Goal: Navigation & Orientation: Find specific page/section

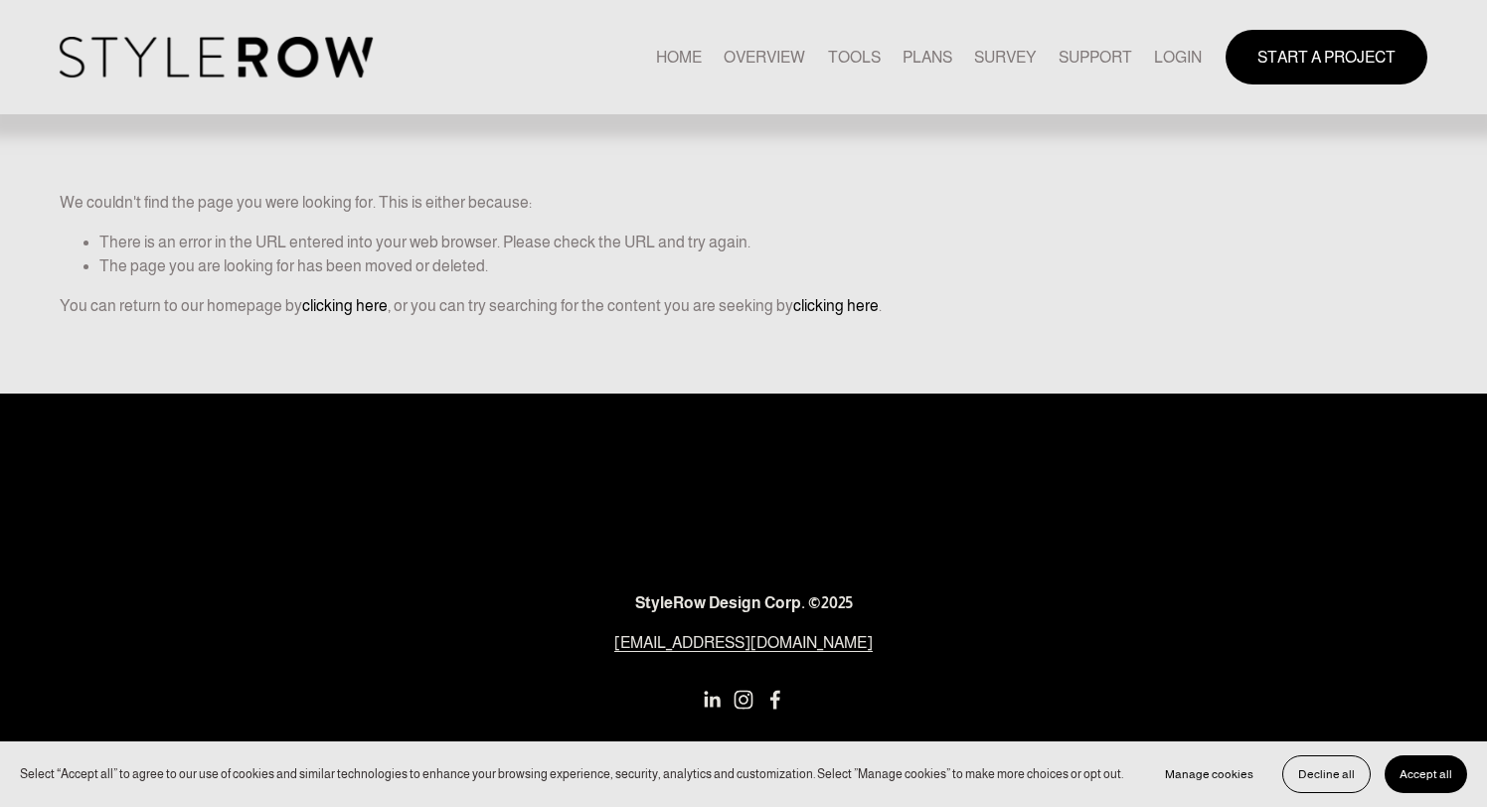
click at [1175, 56] on link "LOGIN" at bounding box center [1178, 57] width 48 height 27
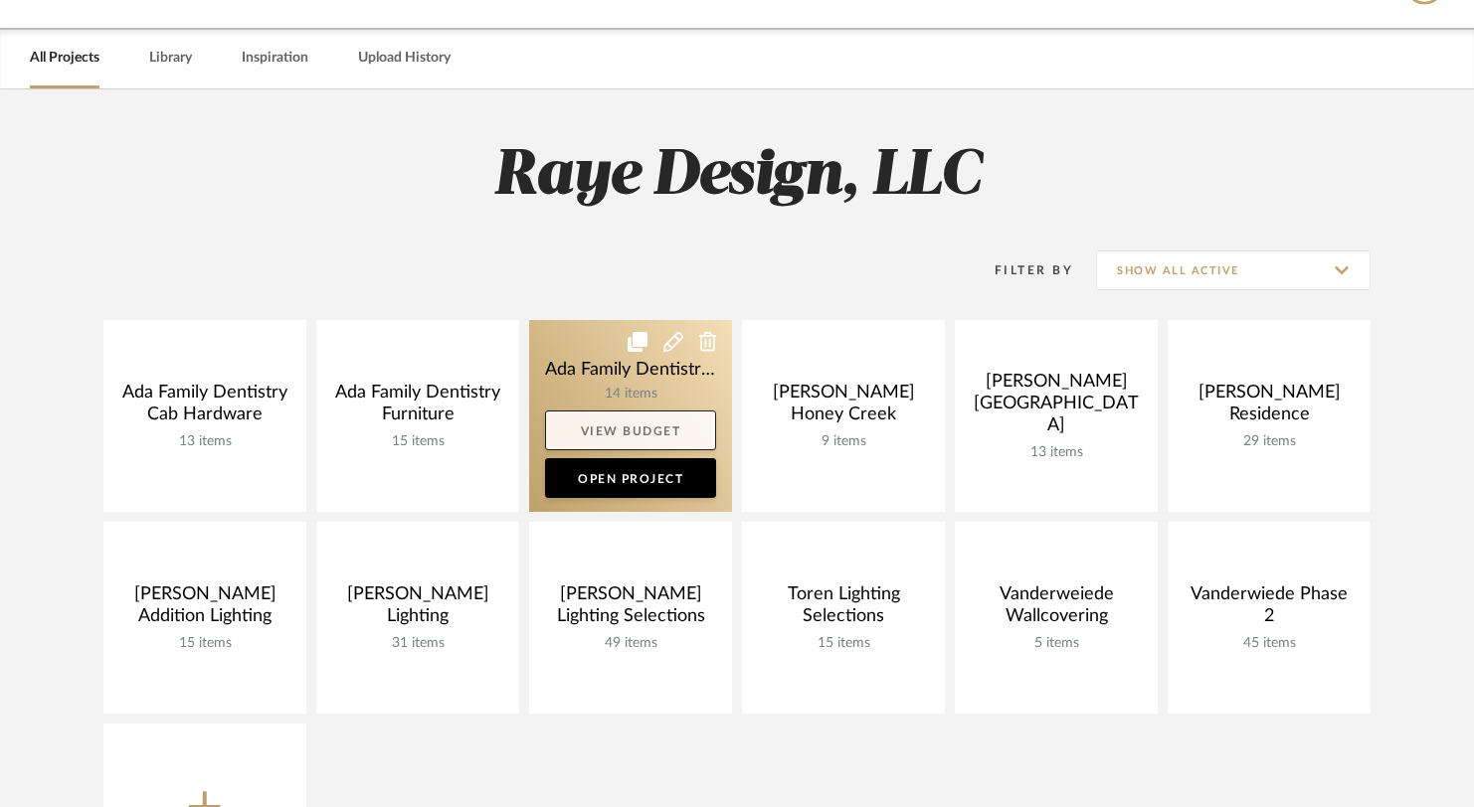
scroll to position [69, 0]
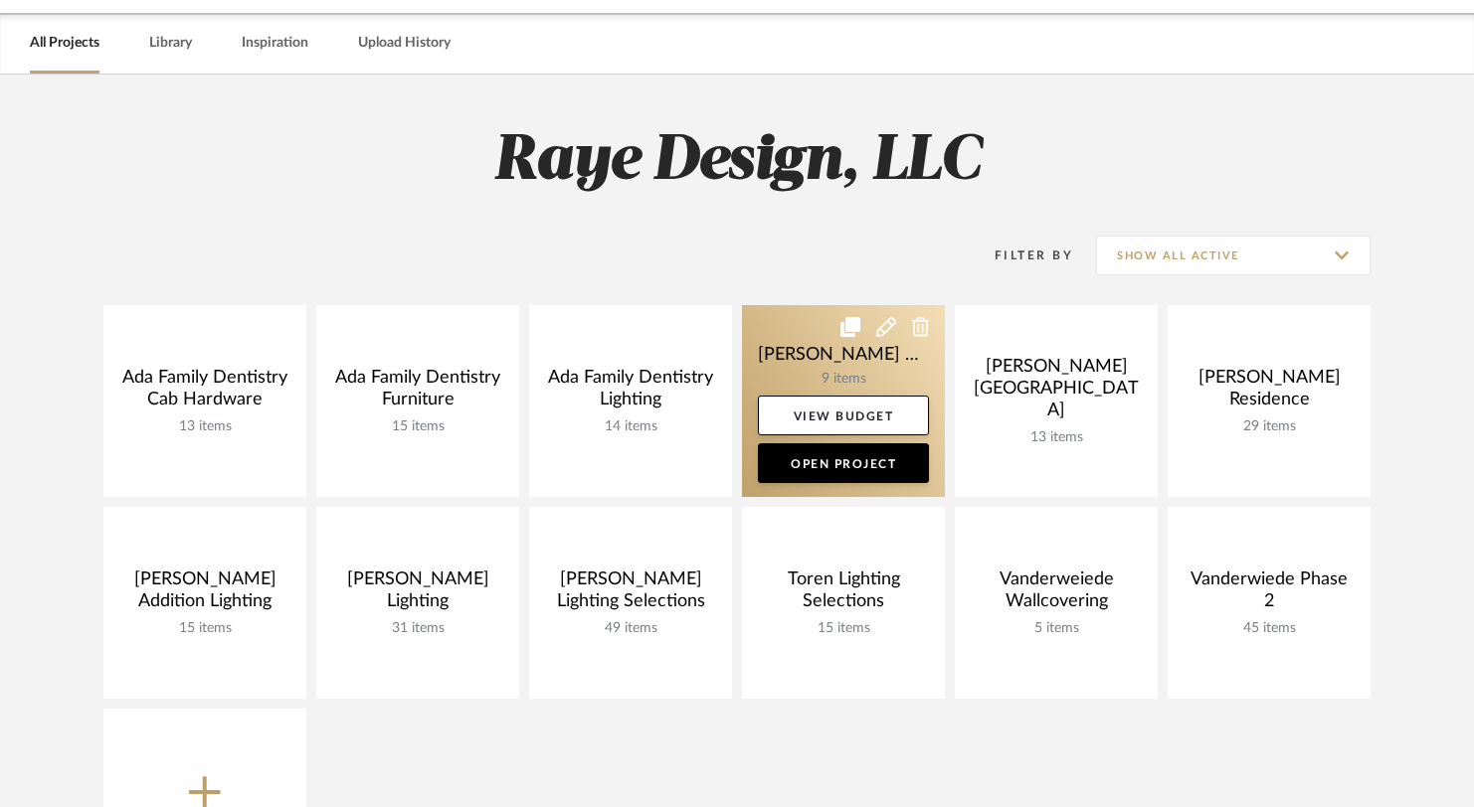
click at [812, 344] on link at bounding box center [843, 401] width 203 height 192
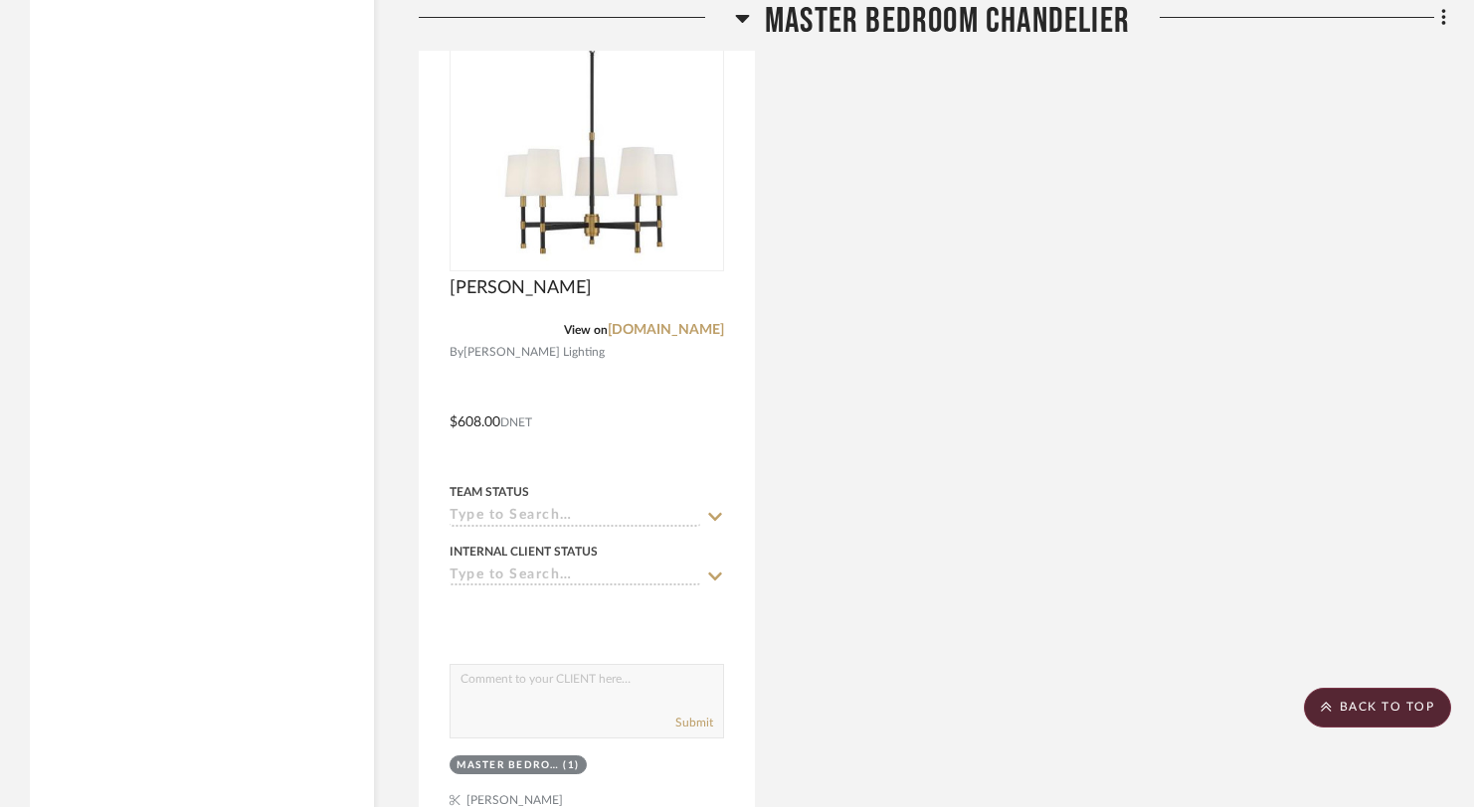
scroll to position [2523, 0]
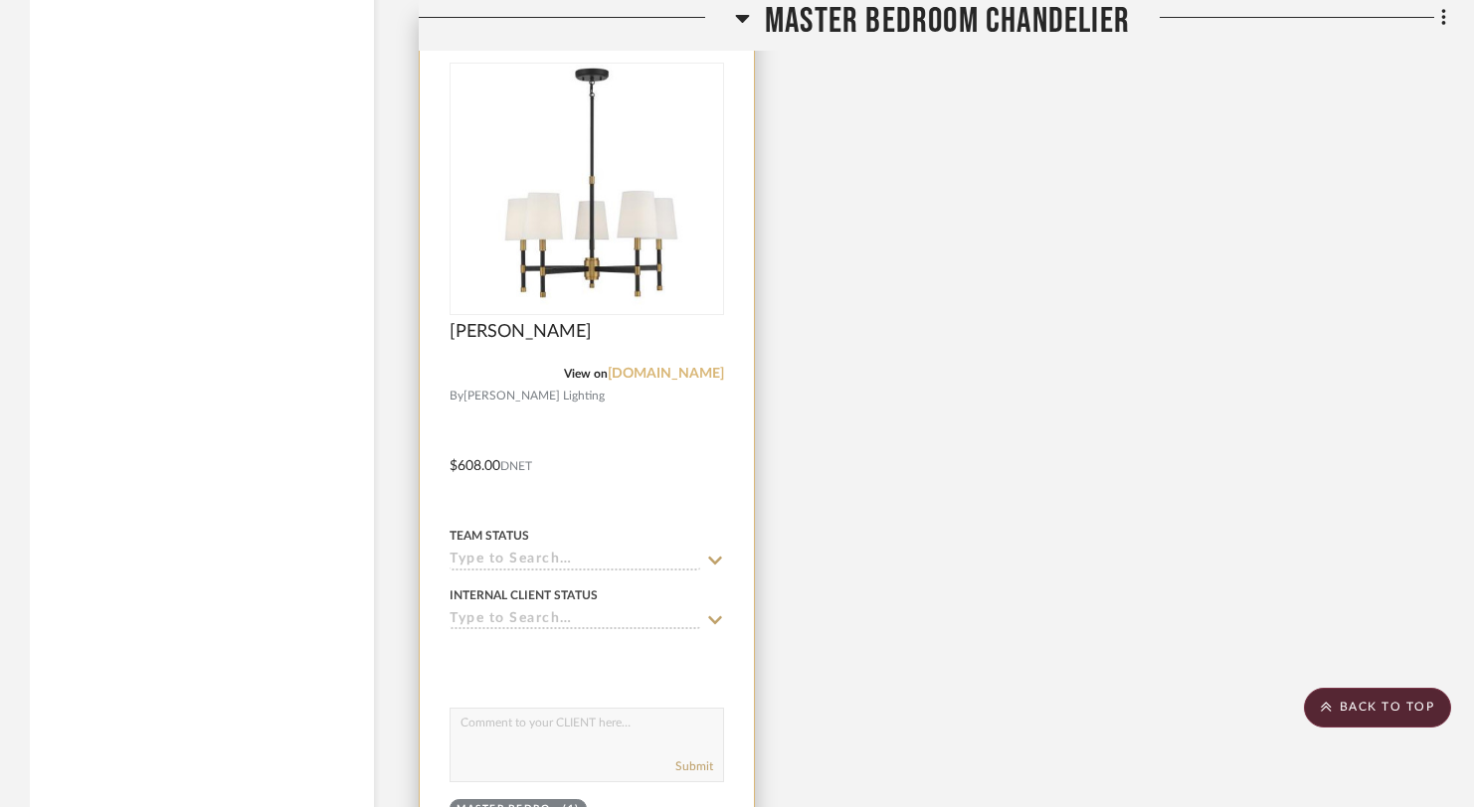
click at [664, 372] on link "[DOMAIN_NAME]" at bounding box center [666, 374] width 116 height 14
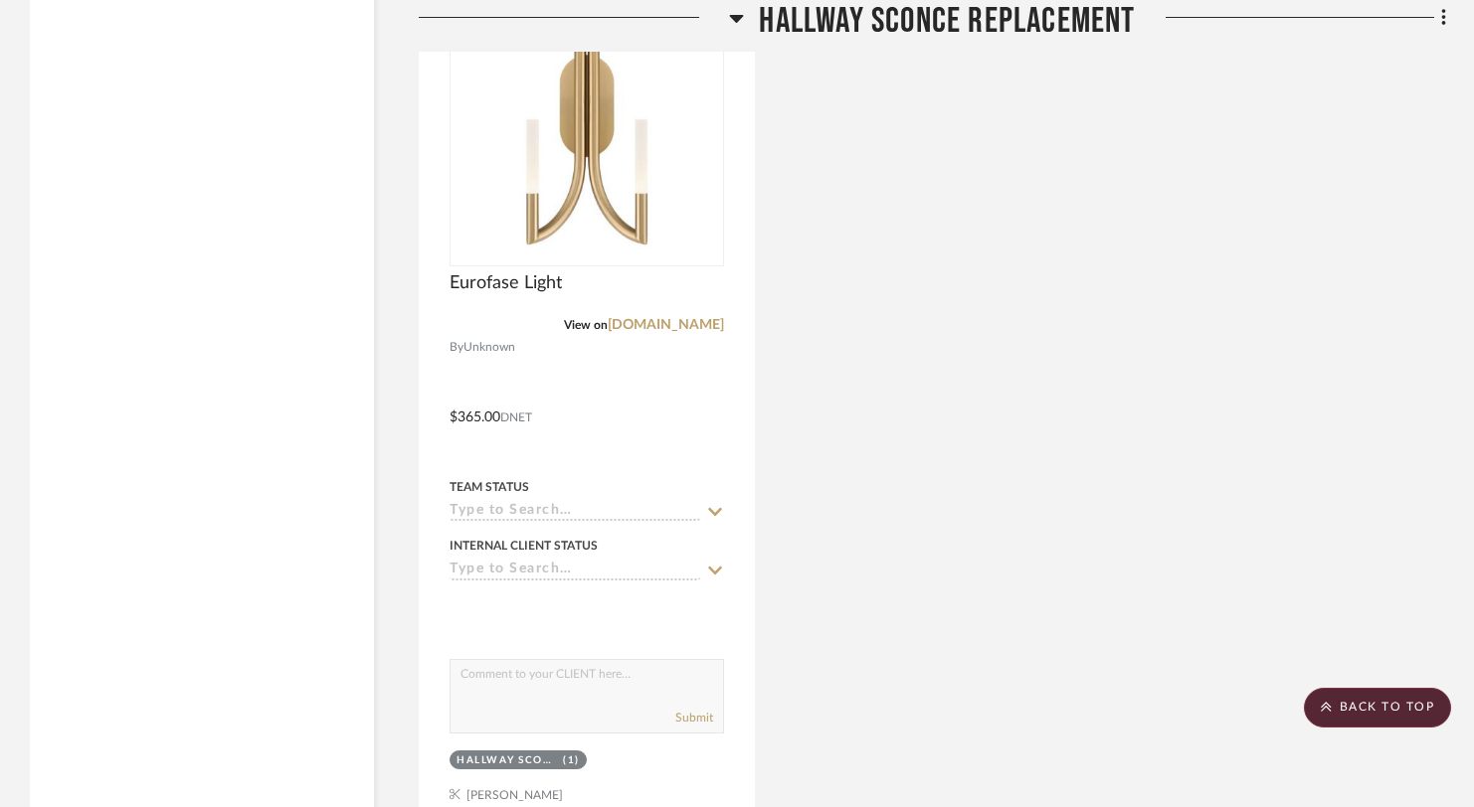
scroll to position [5494, 0]
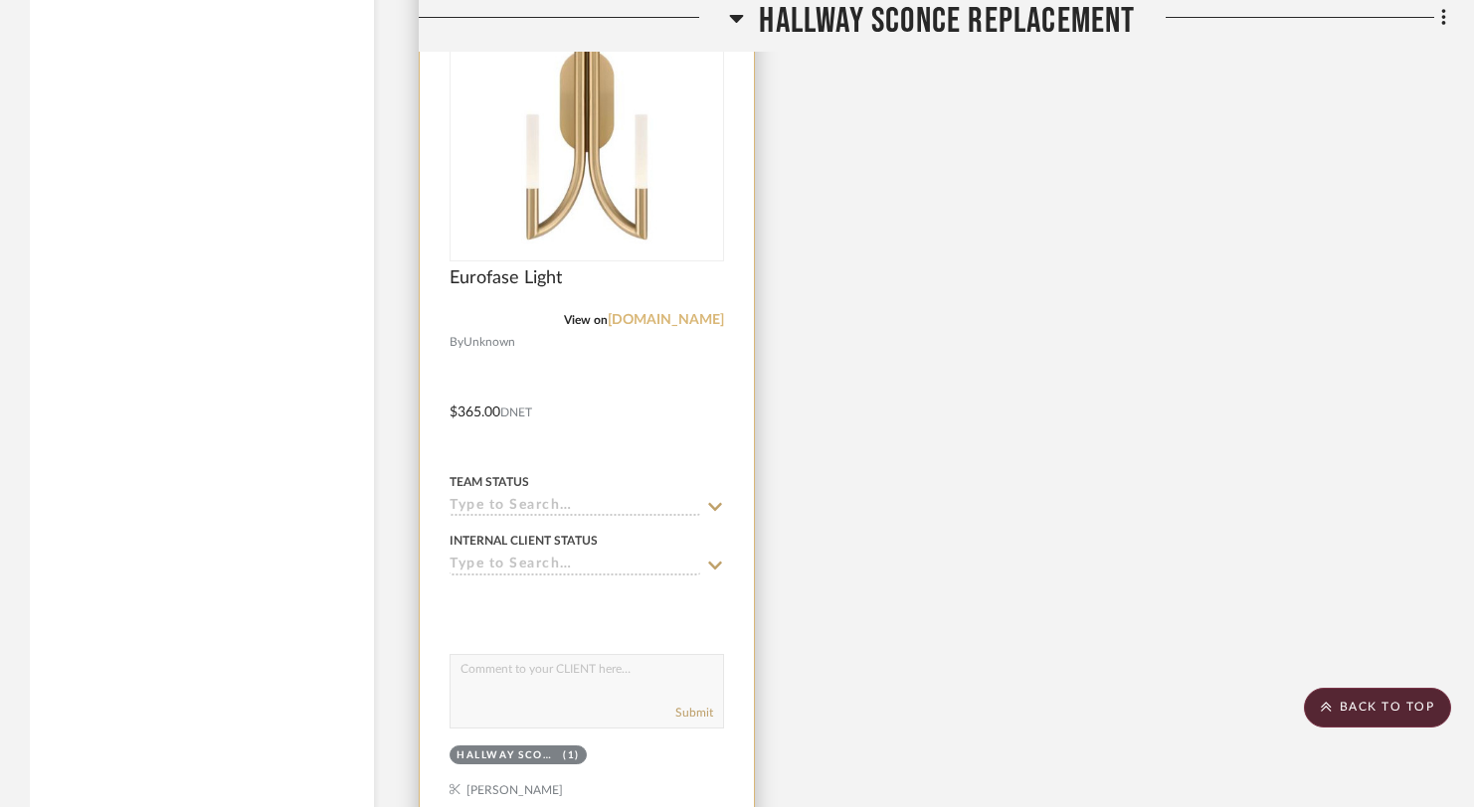
click at [645, 313] on link "[DOMAIN_NAME]" at bounding box center [666, 320] width 116 height 14
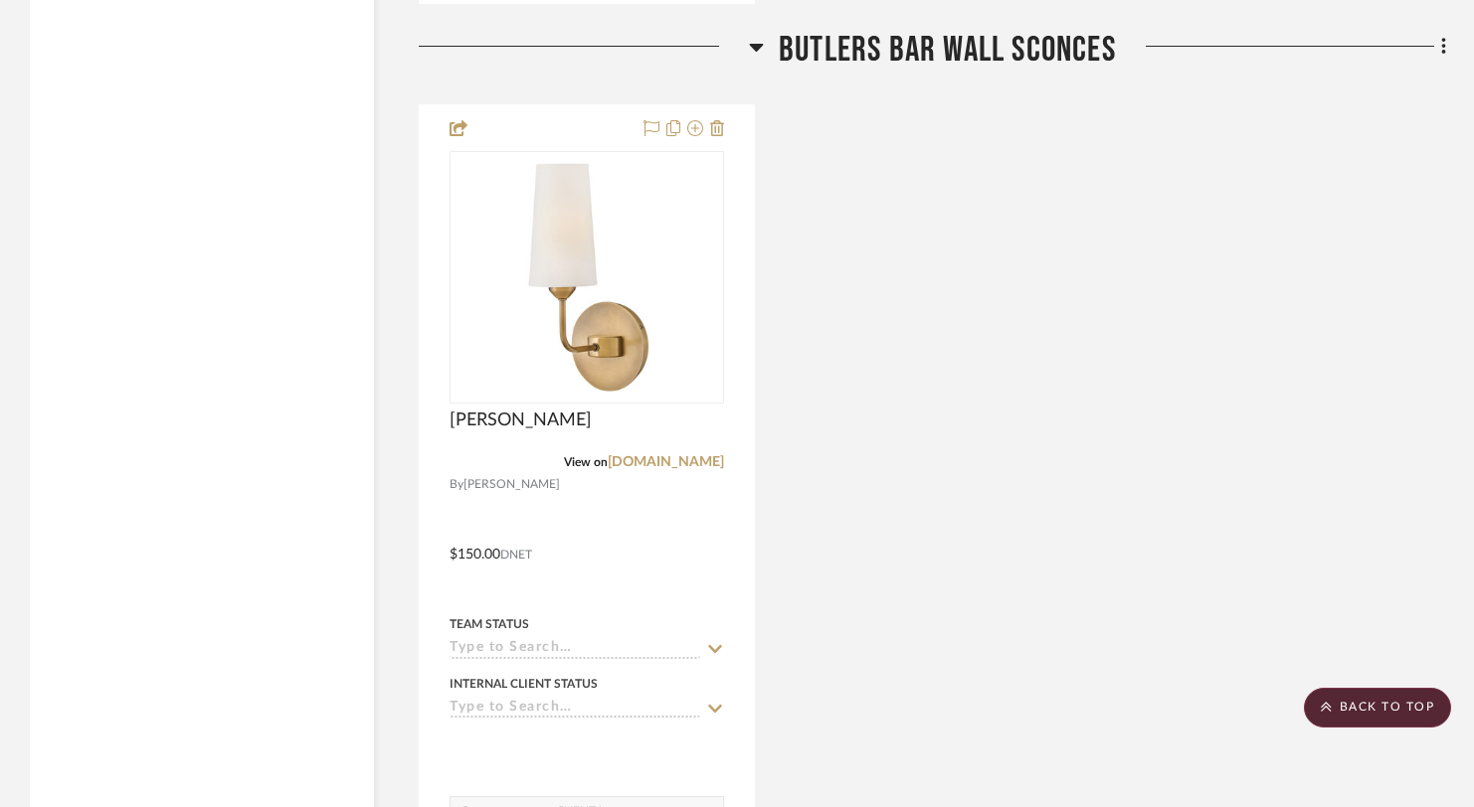
scroll to position [7357, 0]
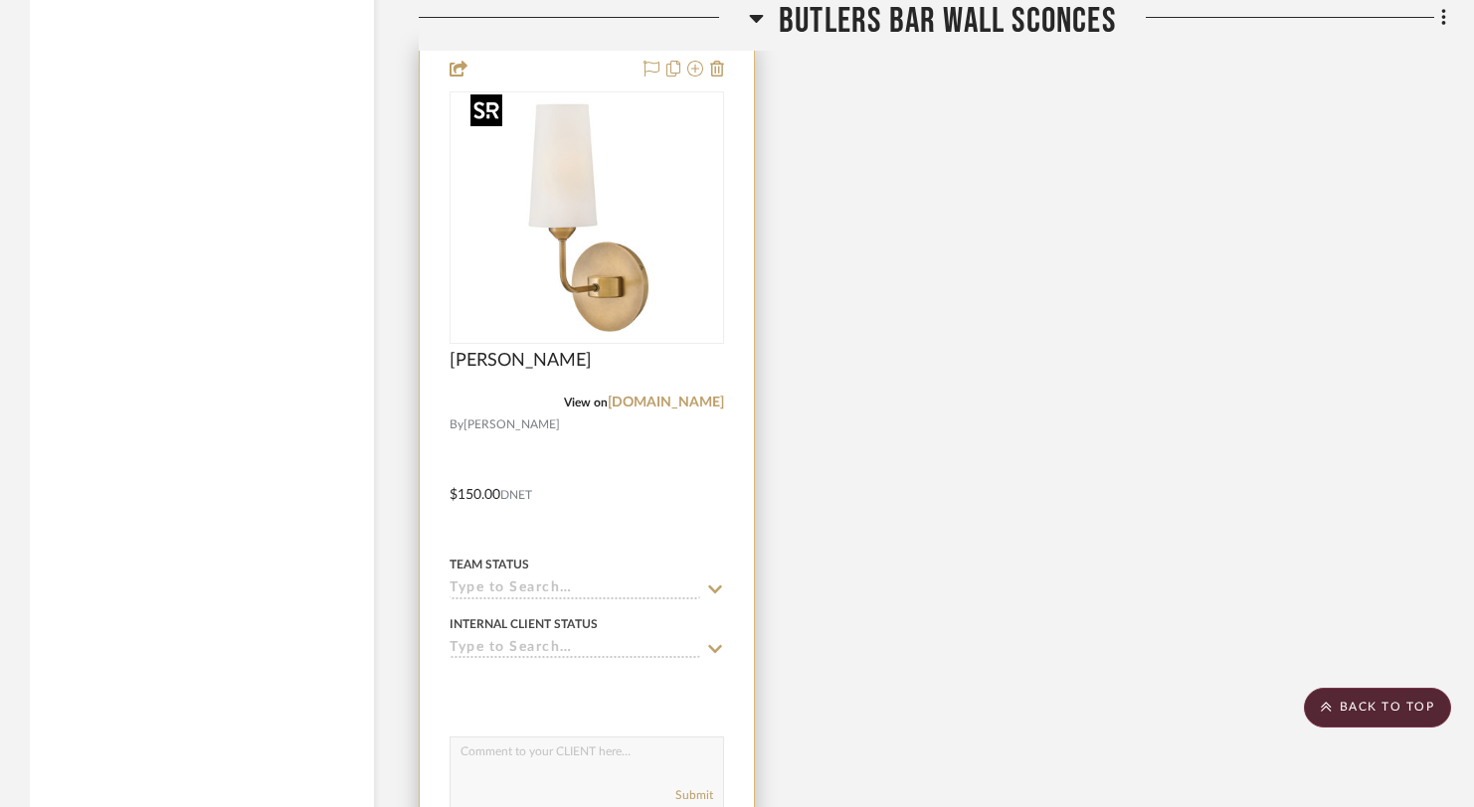
click at [582, 284] on img "0" at bounding box center [586, 217] width 249 height 249
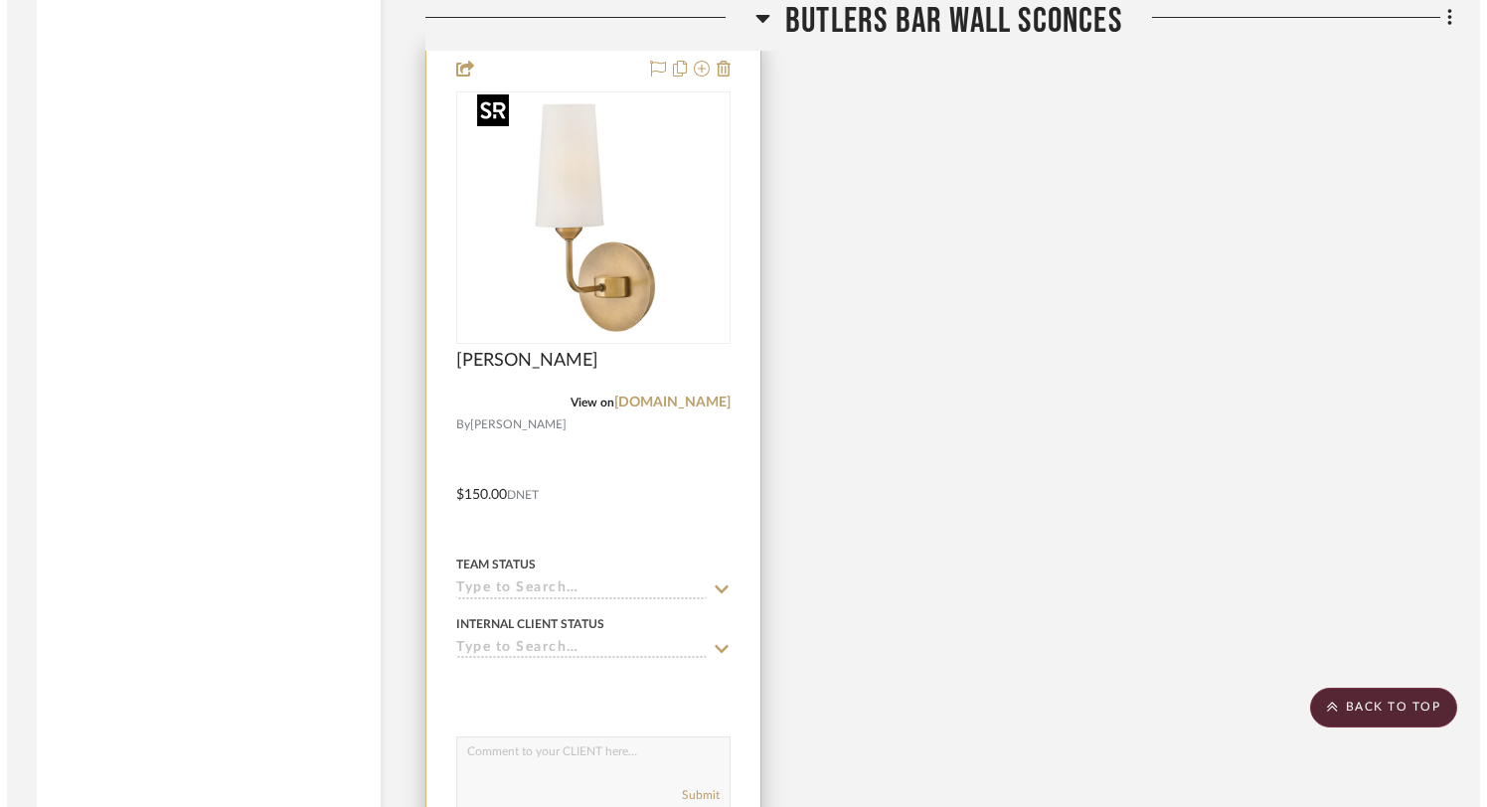
scroll to position [0, 0]
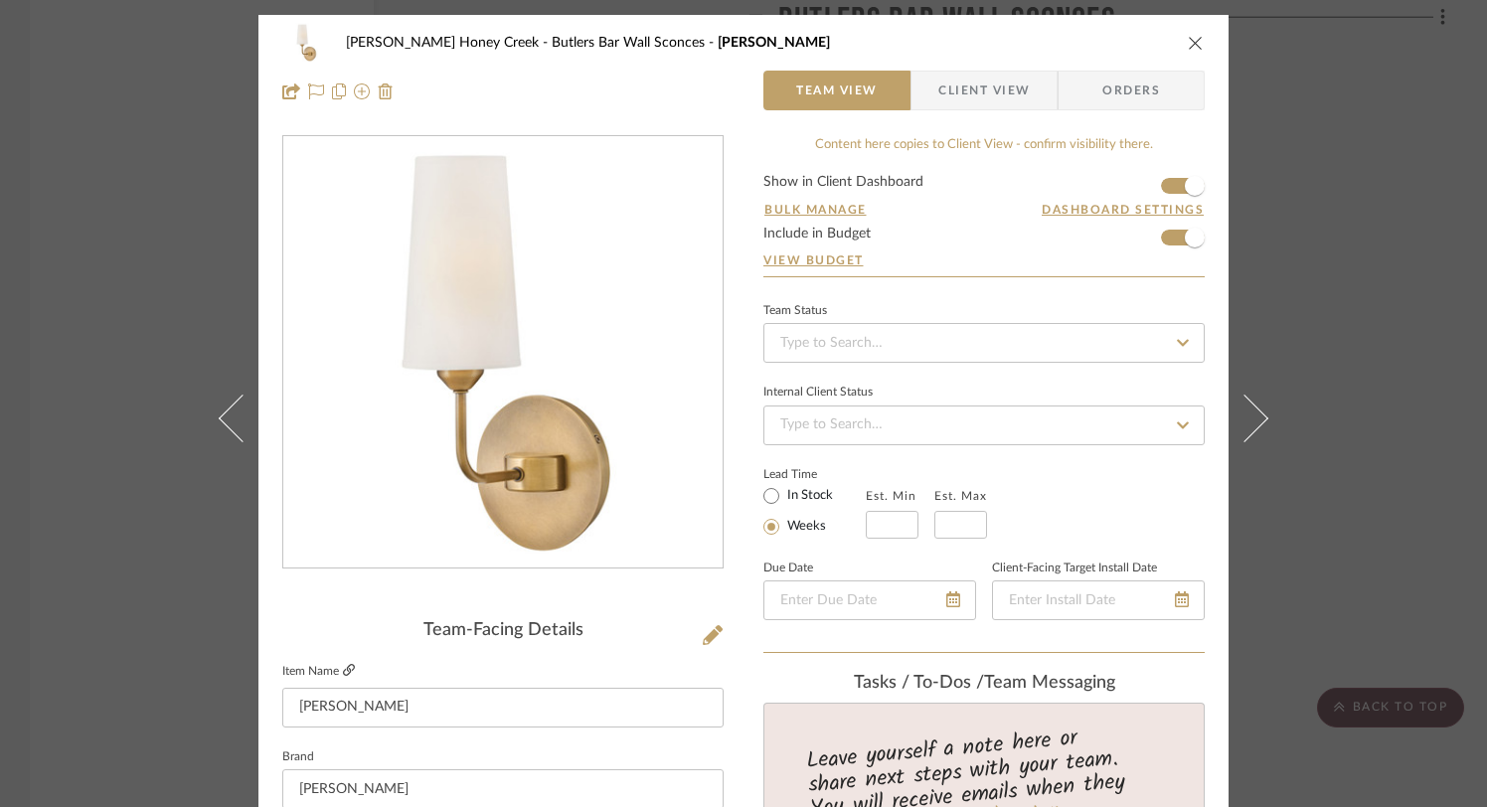
click at [343, 668] on icon at bounding box center [349, 670] width 12 height 12
click at [1192, 38] on icon "close" at bounding box center [1196, 43] width 16 height 16
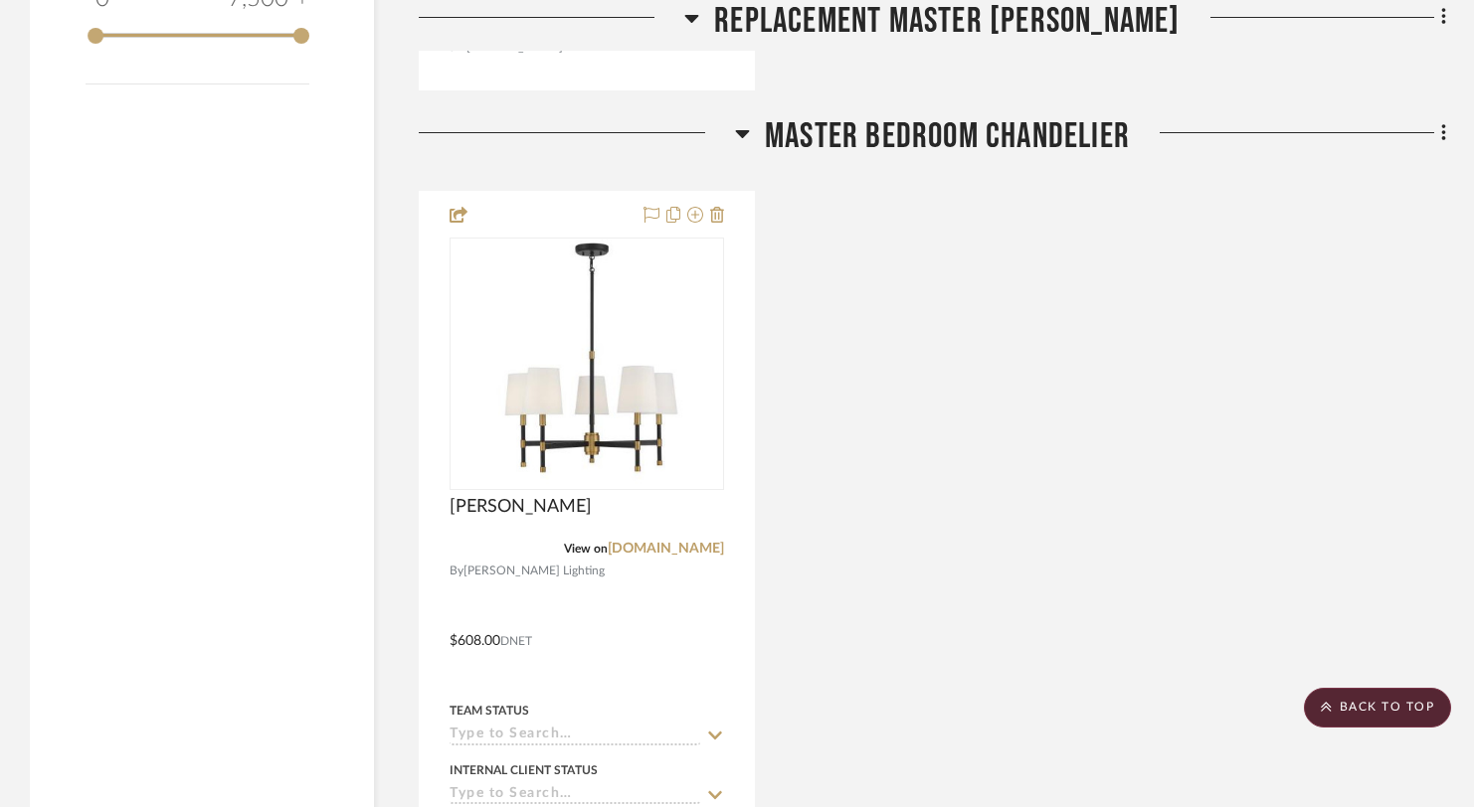
scroll to position [2240, 0]
